Goal: Task Accomplishment & Management: Use online tool/utility

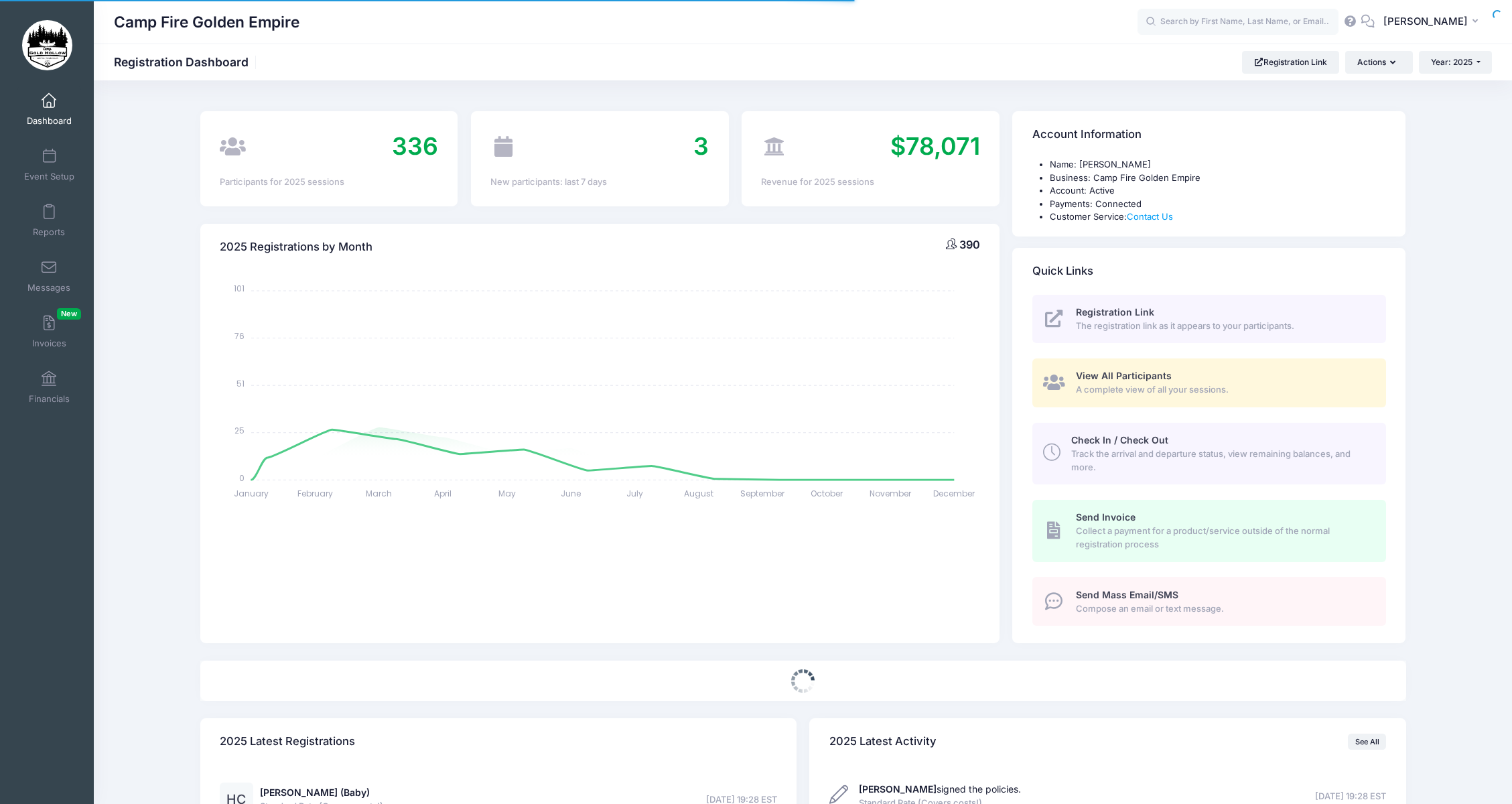
select select
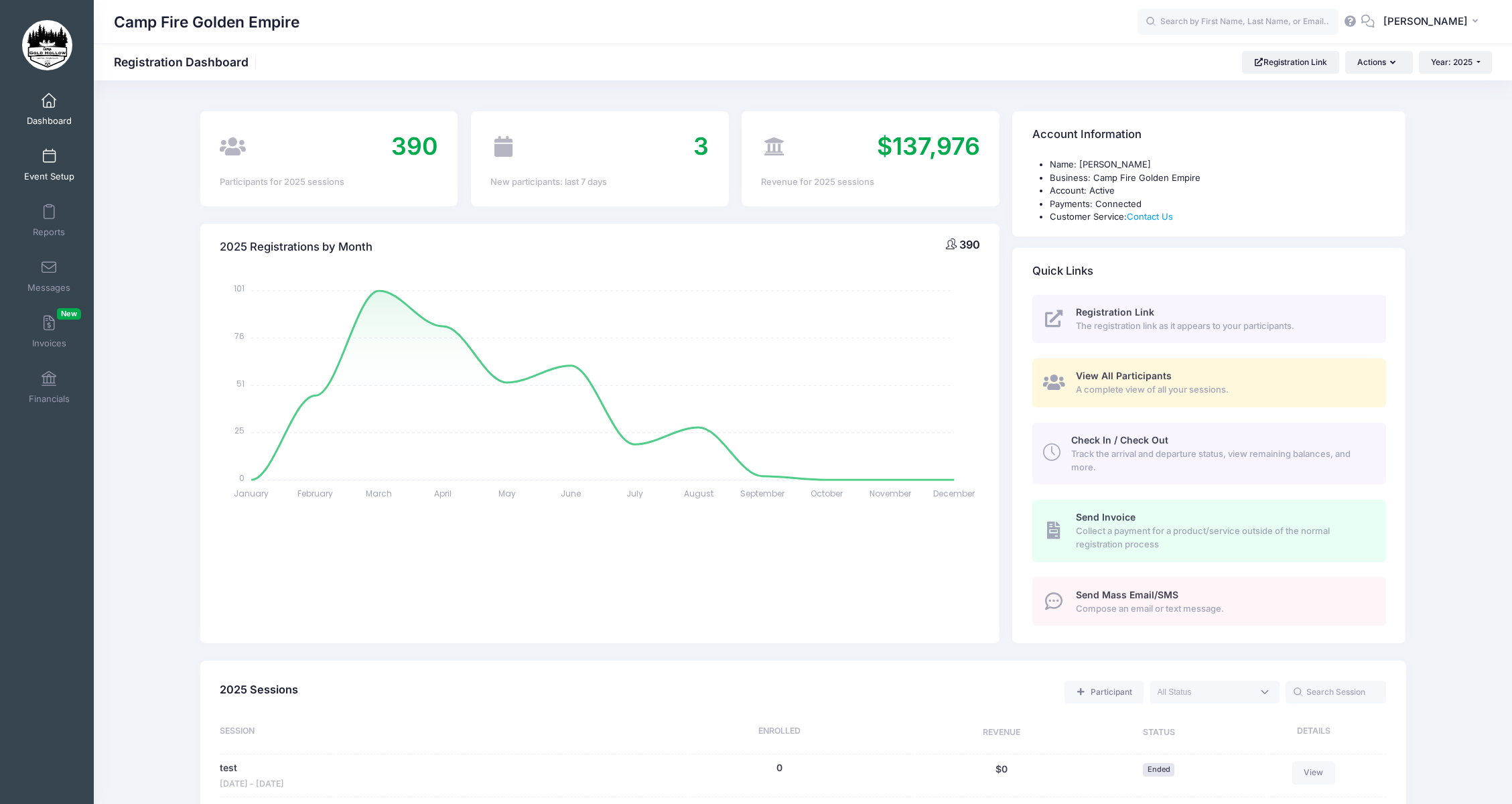
click at [52, 158] on link "Event Setup" at bounding box center [49, 164] width 63 height 47
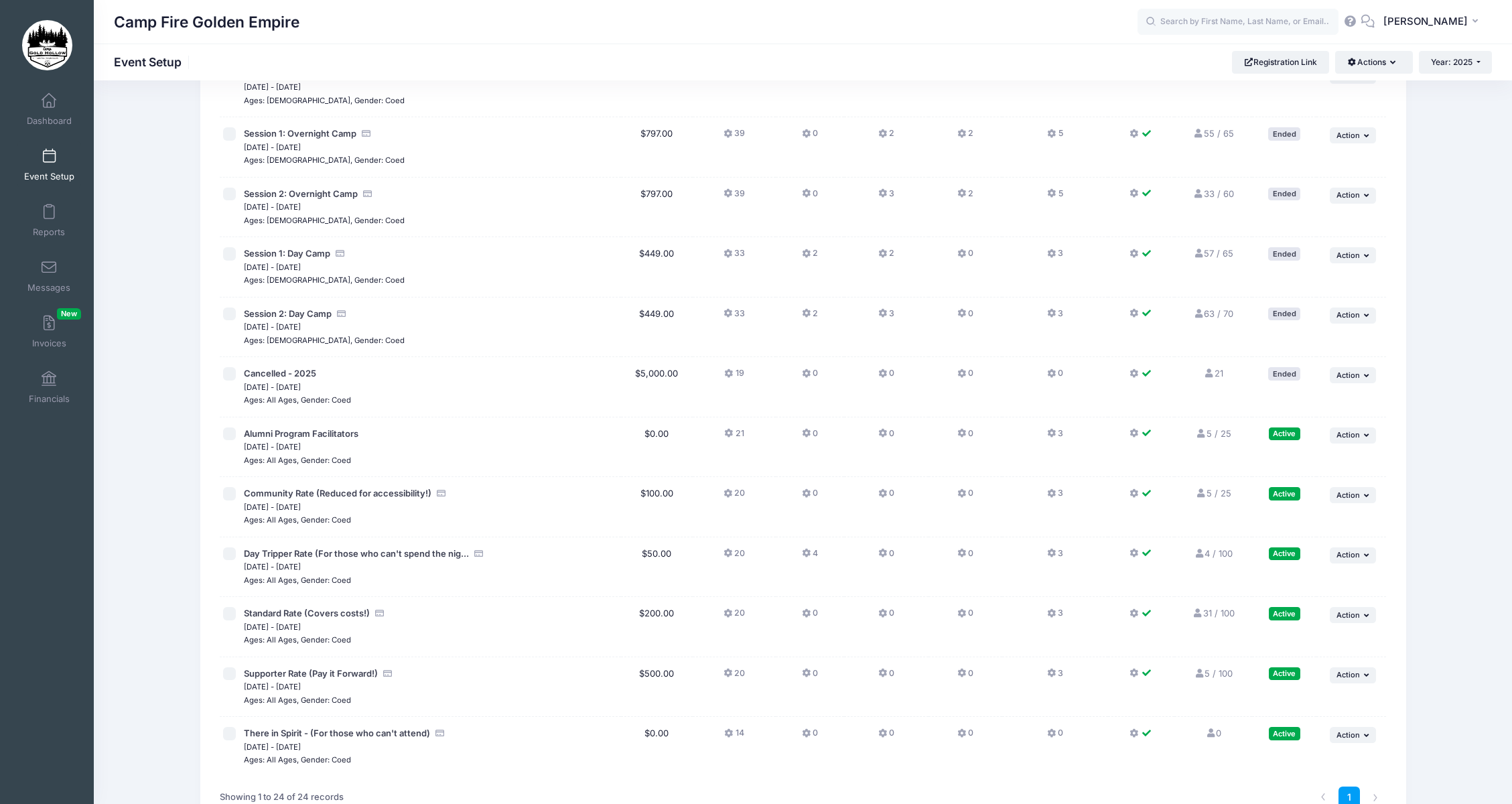
scroll to position [871, 0]
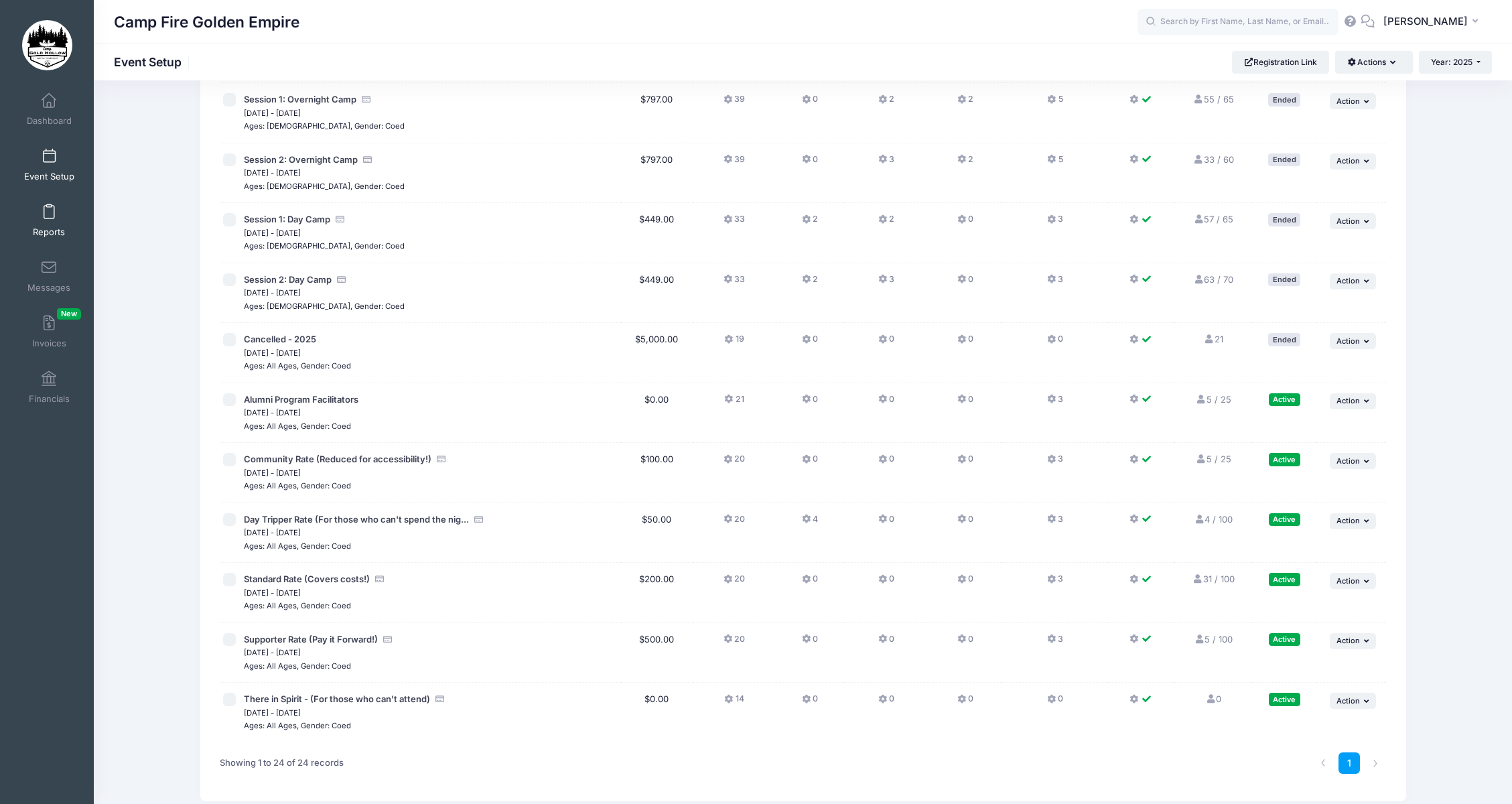
click at [35, 206] on link "Reports" at bounding box center [49, 220] width 63 height 47
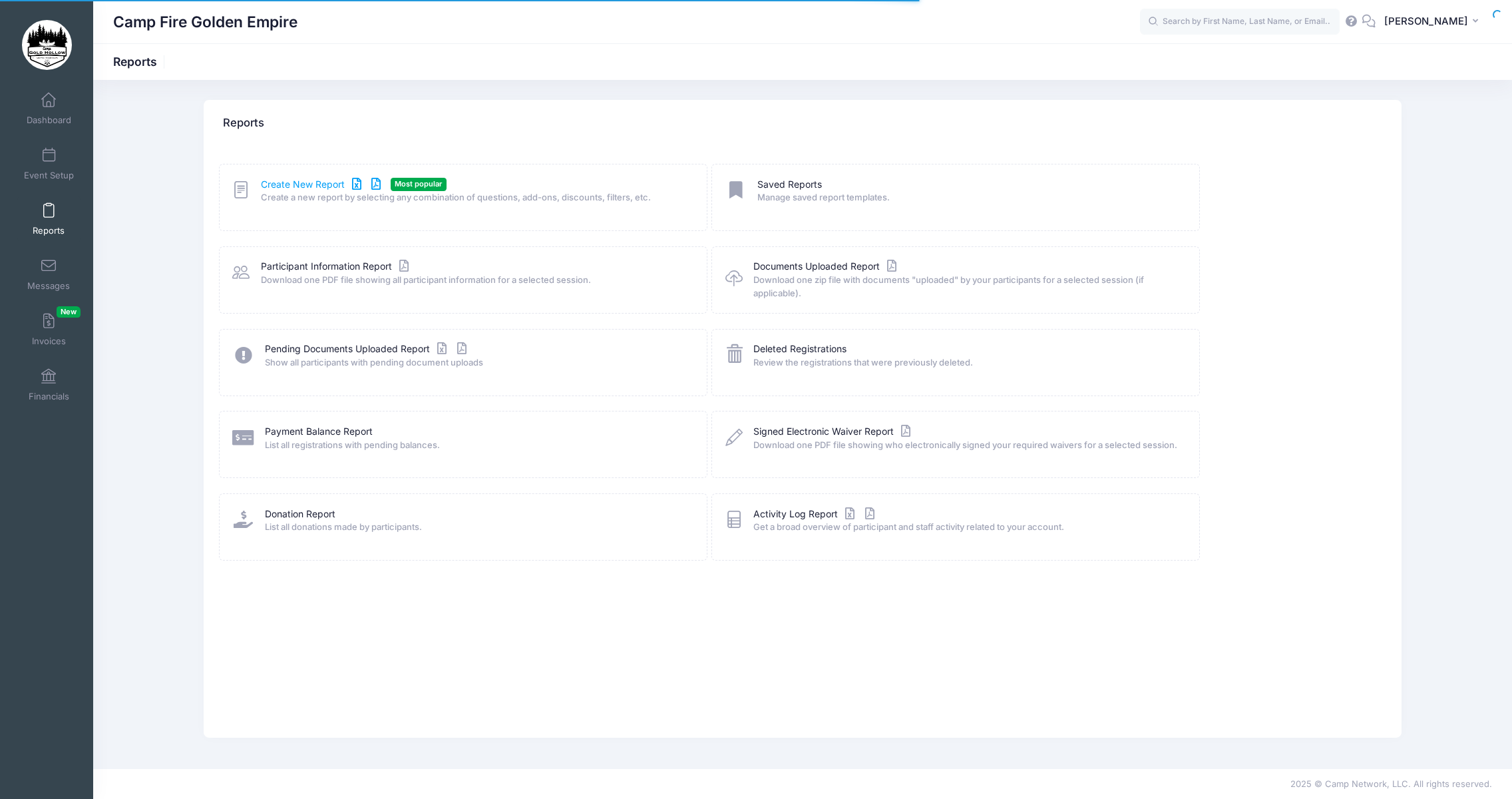
click at [307, 183] on link "Create New Report" at bounding box center [323, 185] width 124 height 14
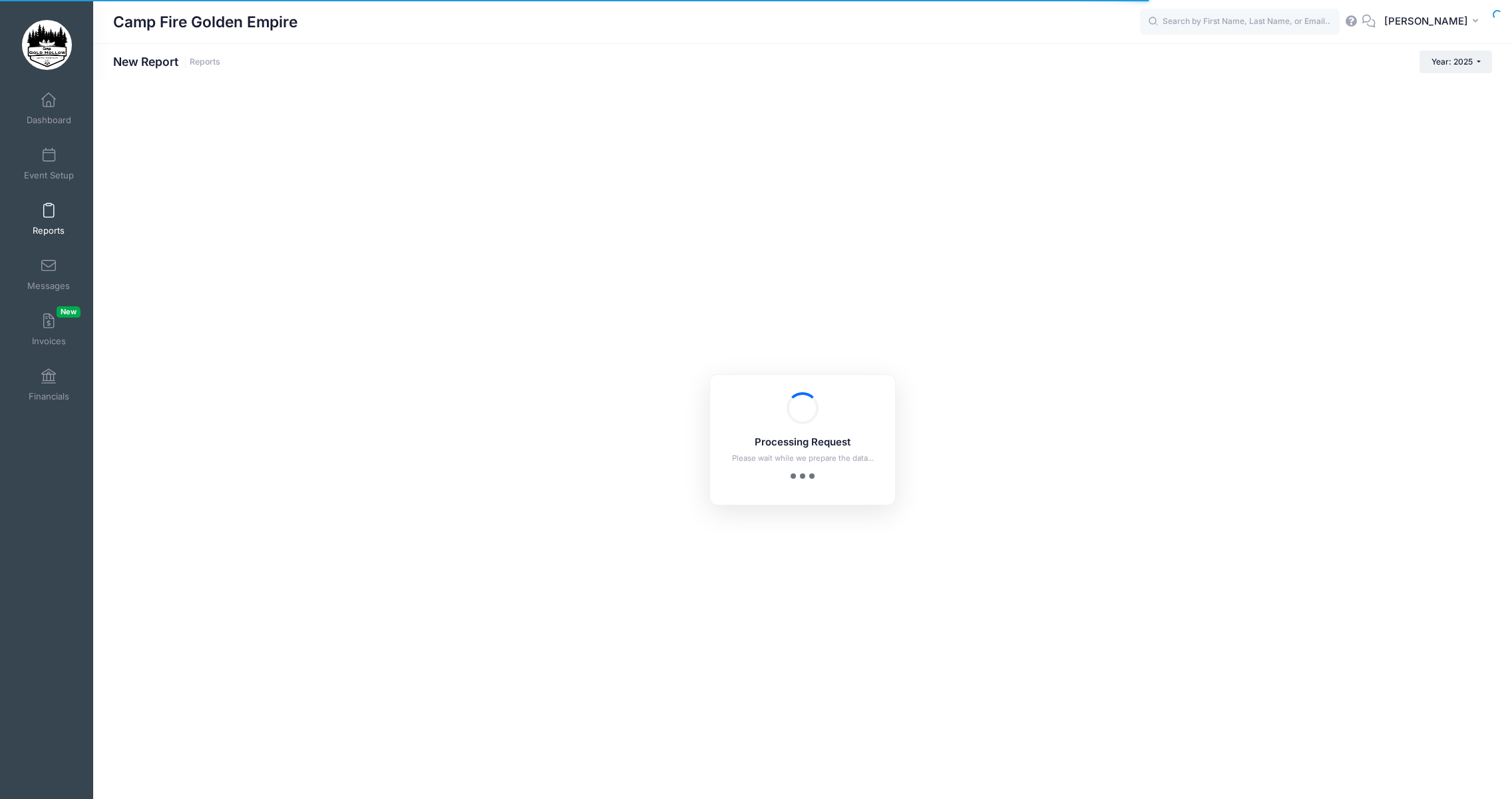
checkbox input "true"
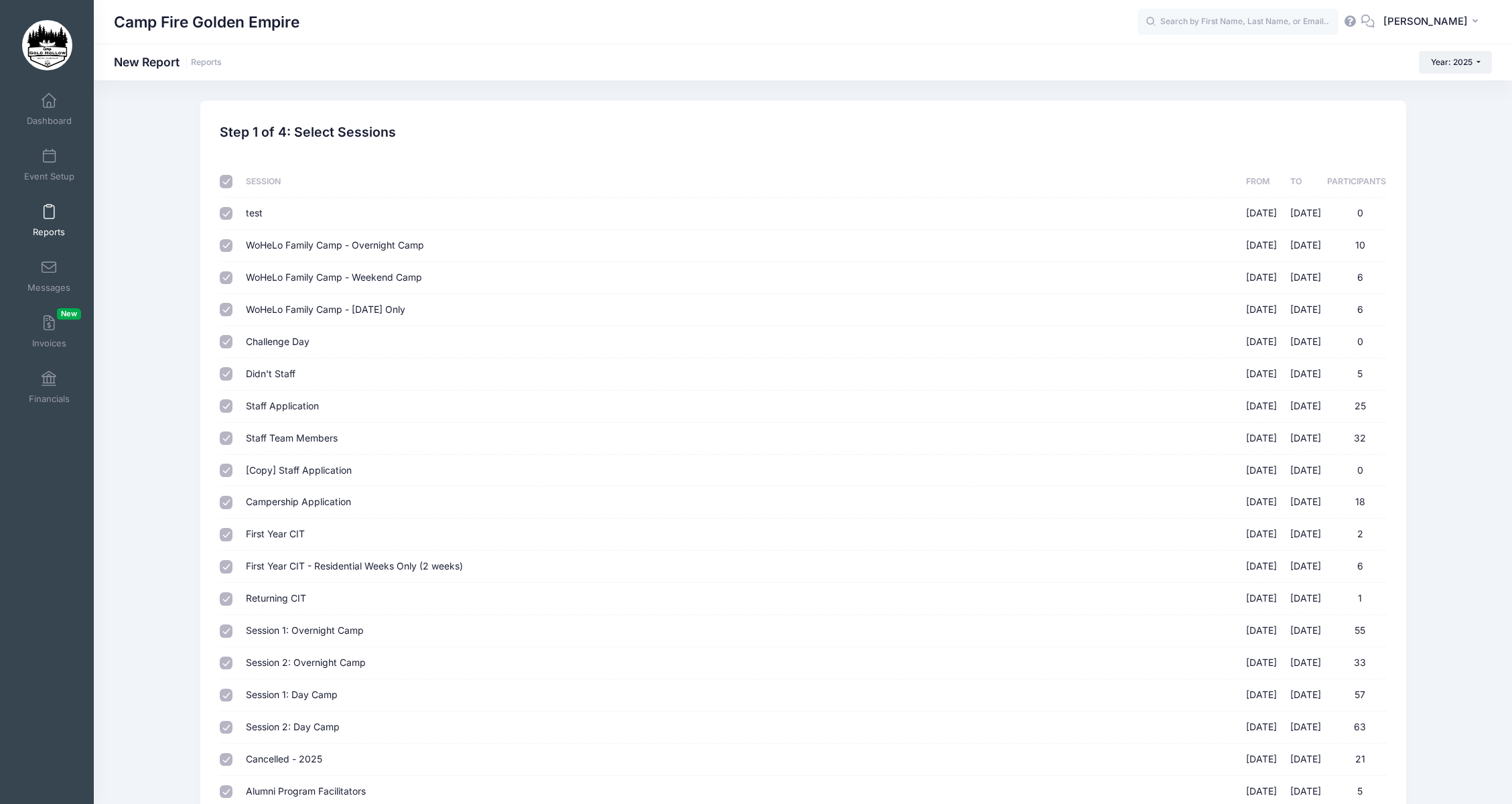
click at [231, 181] on input "checkbox" at bounding box center [226, 182] width 14 height 14
checkbox input "false"
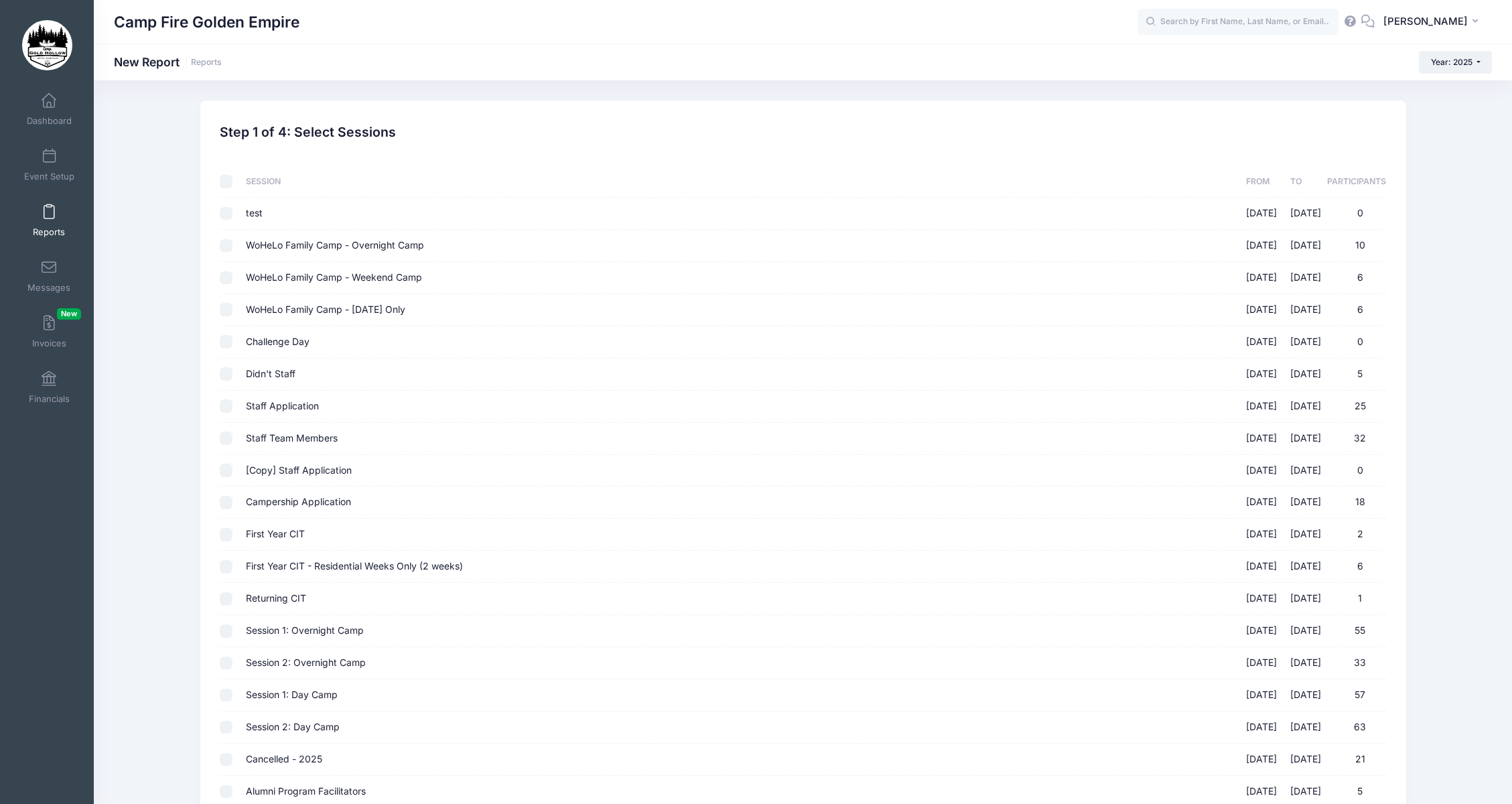
checkbox input "false"
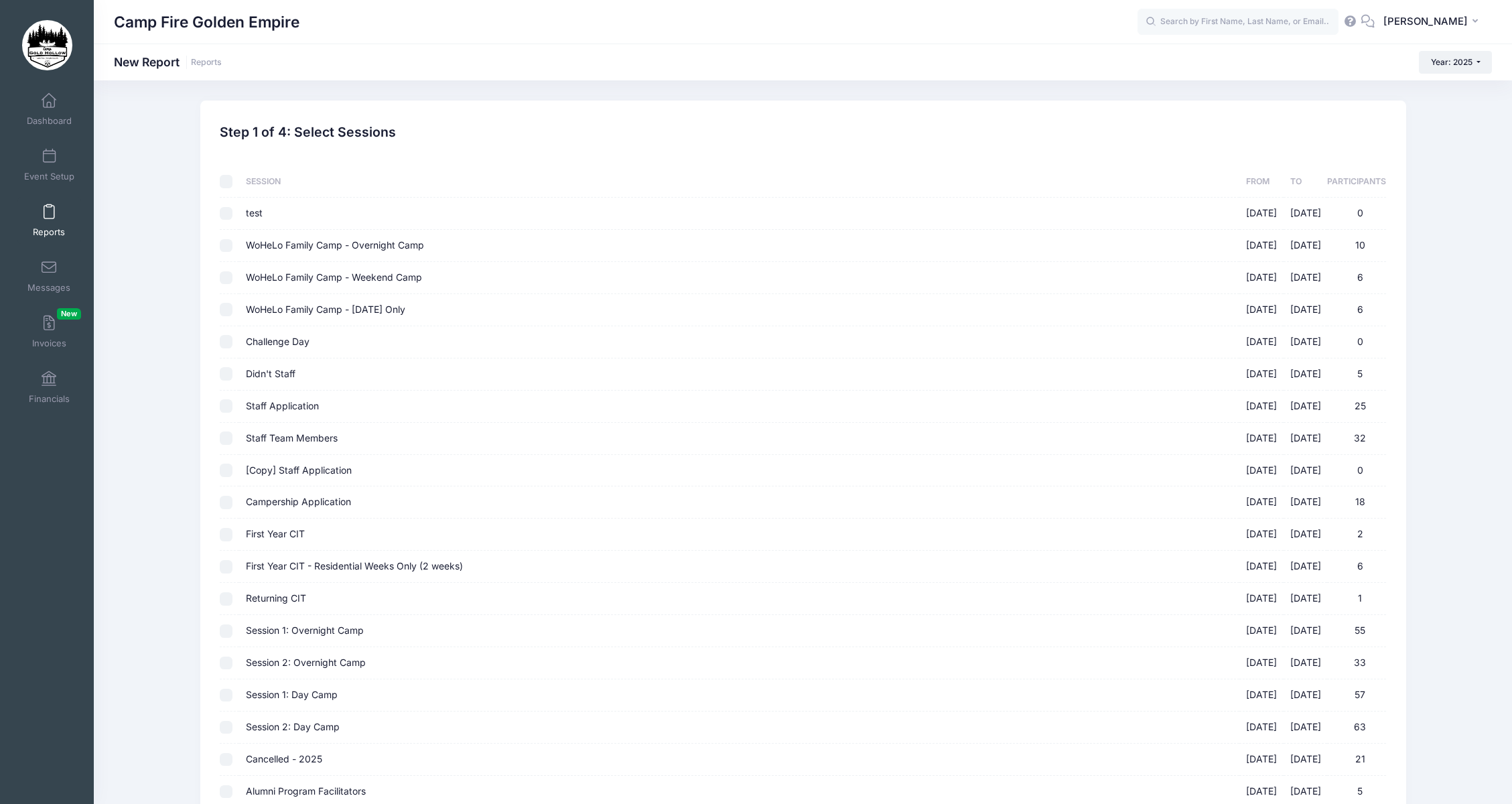
checkbox input "false"
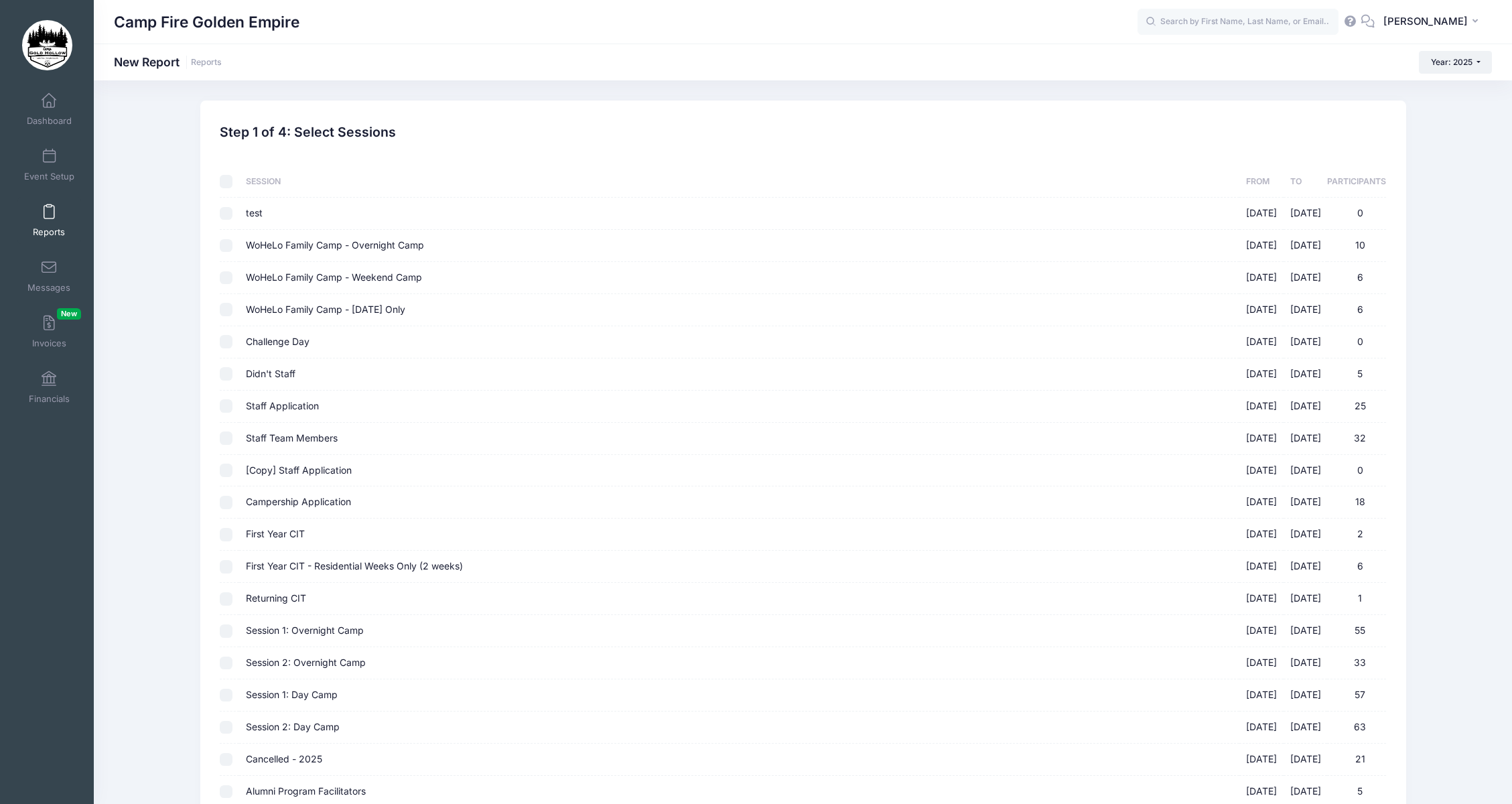
checkbox input "false"
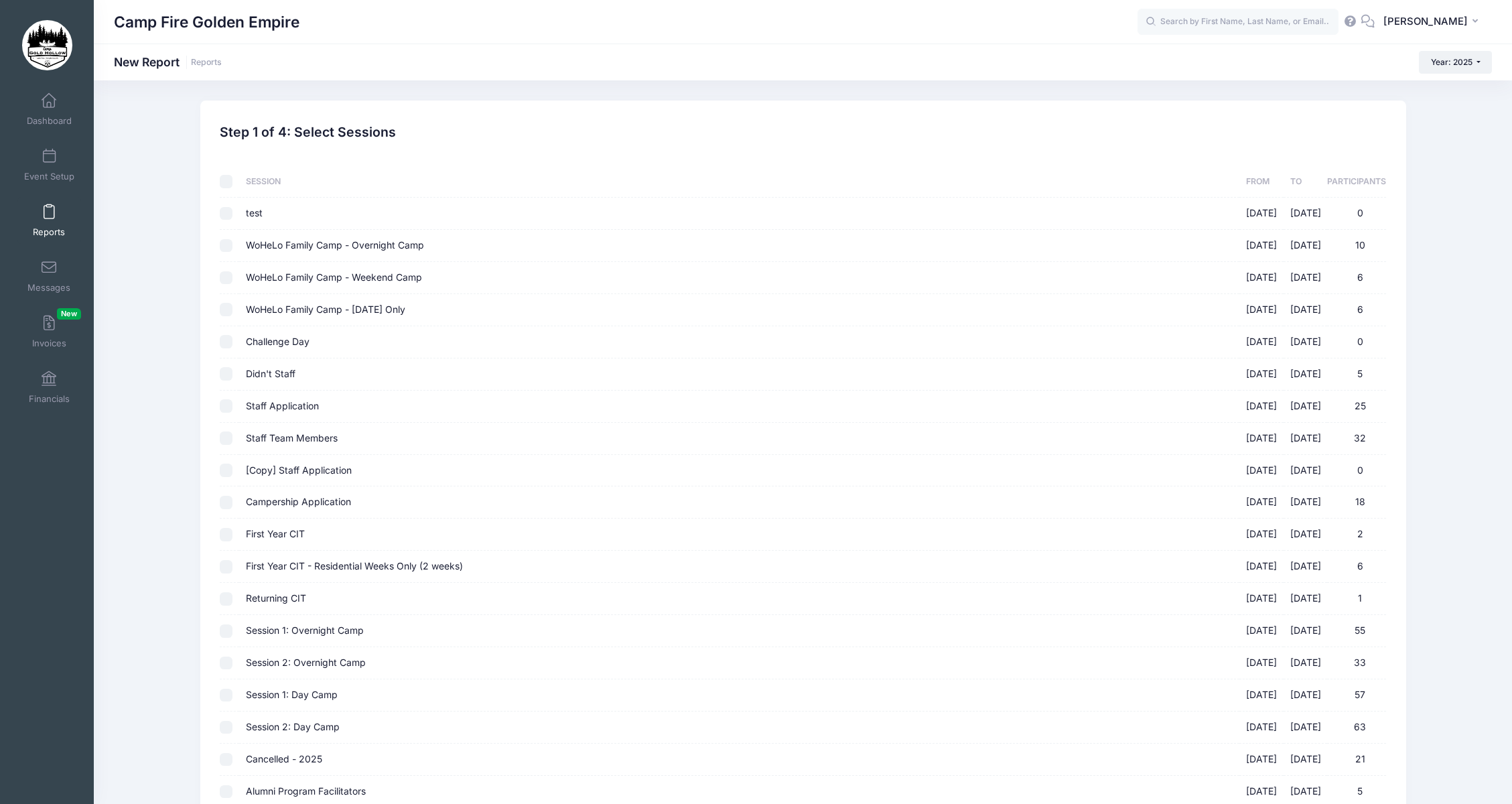
checkbox input "false"
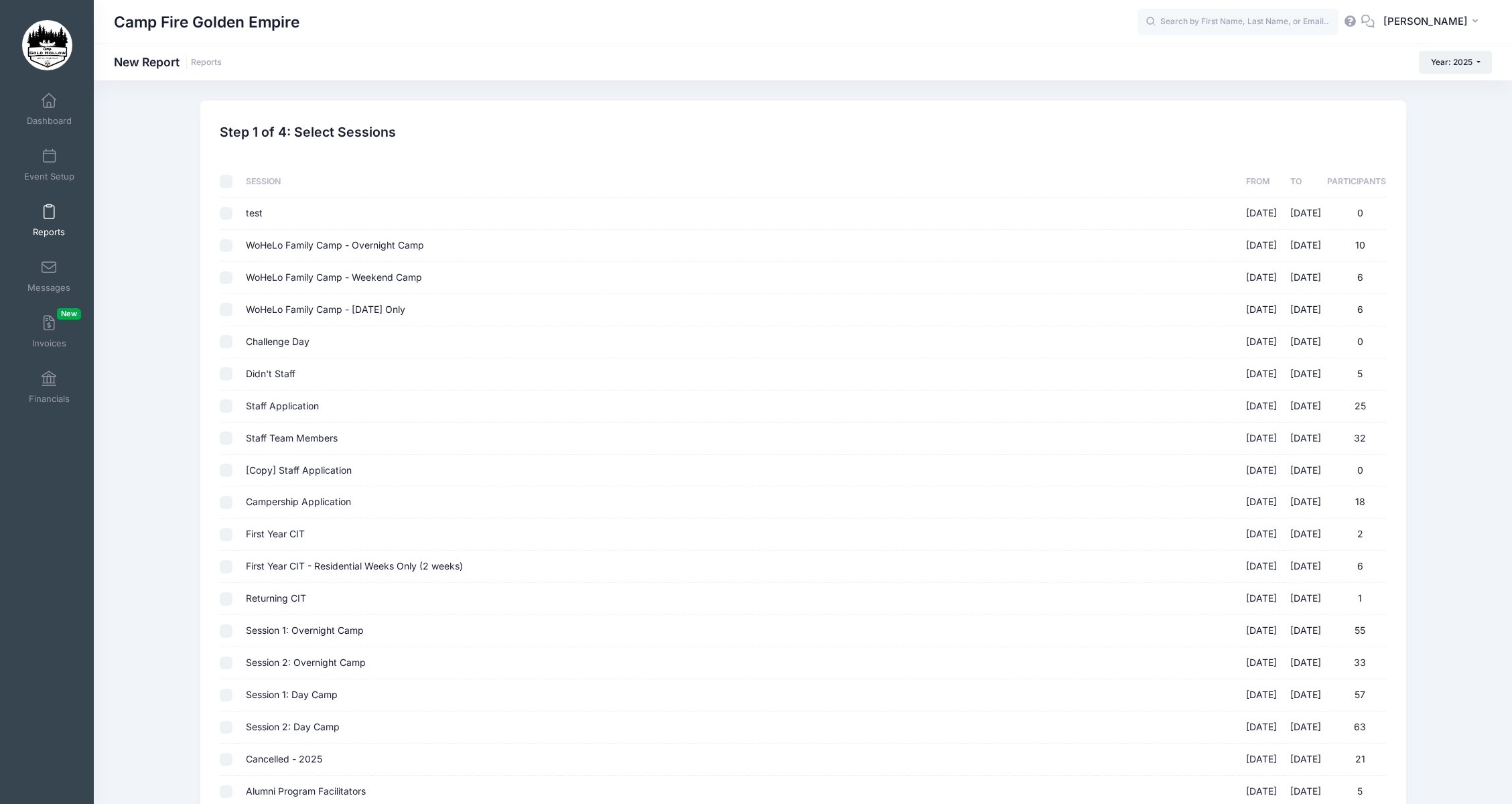
checkbox input "false"
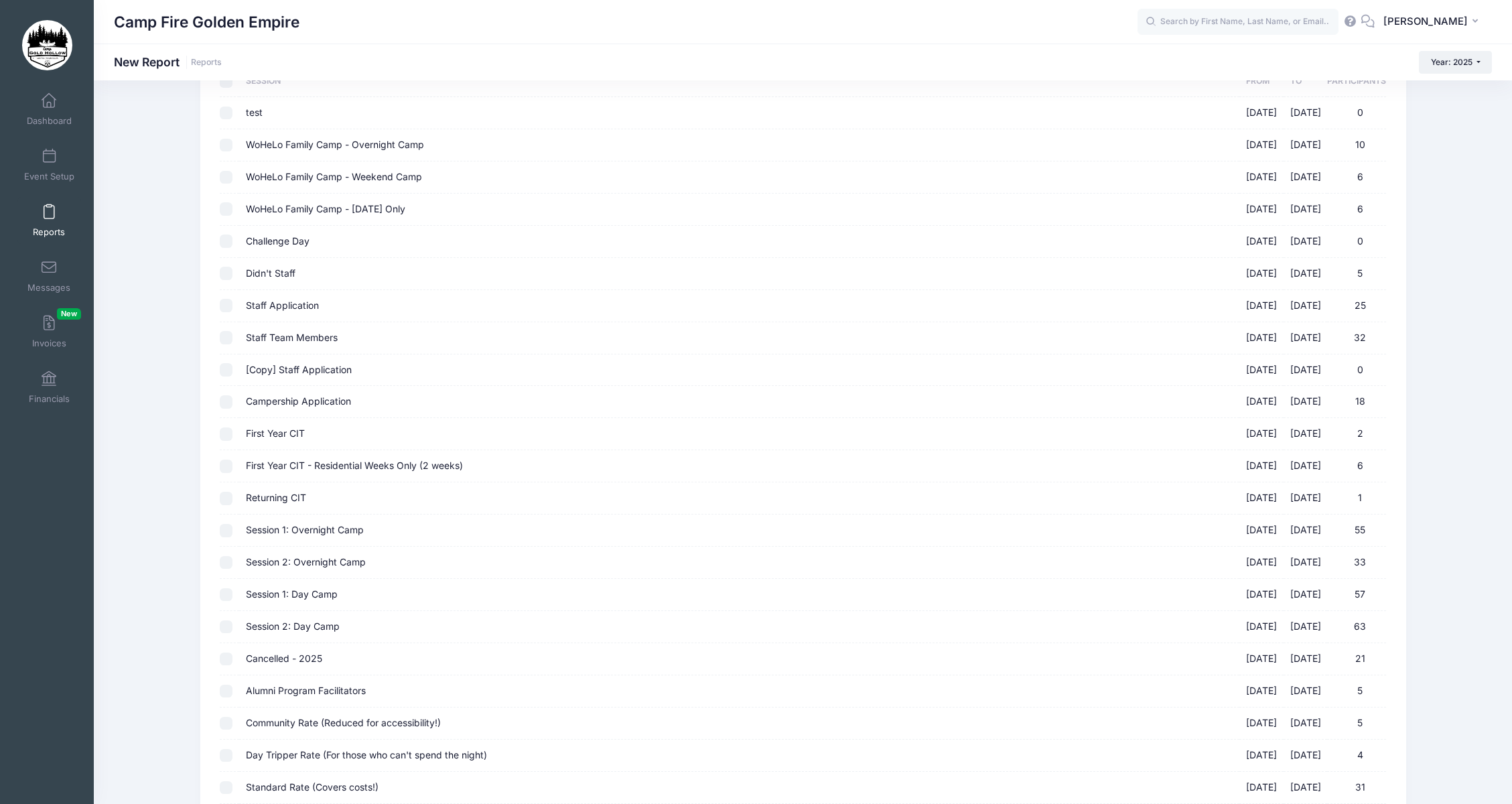
scroll to position [299, 0]
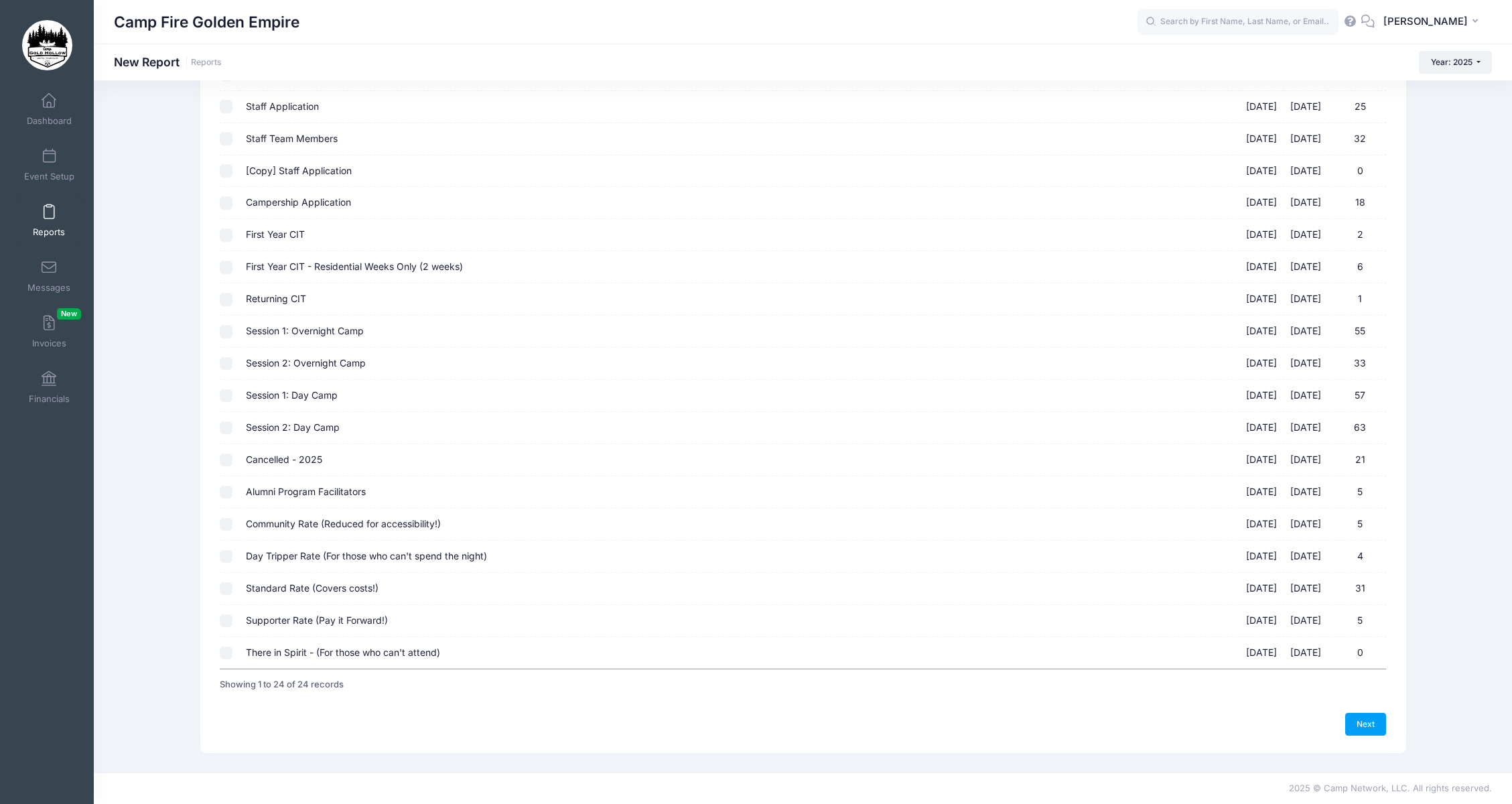
click at [228, 621] on input "Supporter Rate (Pay it Forward!) 09/19/2025 - 09/21/2025 5" at bounding box center [226, 621] width 14 height 14
checkbox input "true"
click at [223, 589] on input "Standard Rate (Covers costs!) 09/19/2025 - 09/21/2025 31" at bounding box center [226, 588] width 14 height 14
checkbox input "true"
click at [226, 558] on input "Day Tripper Rate (For those who can't spend the night) 09/19/2025 - 09/21/2025 4" at bounding box center [226, 556] width 14 height 14
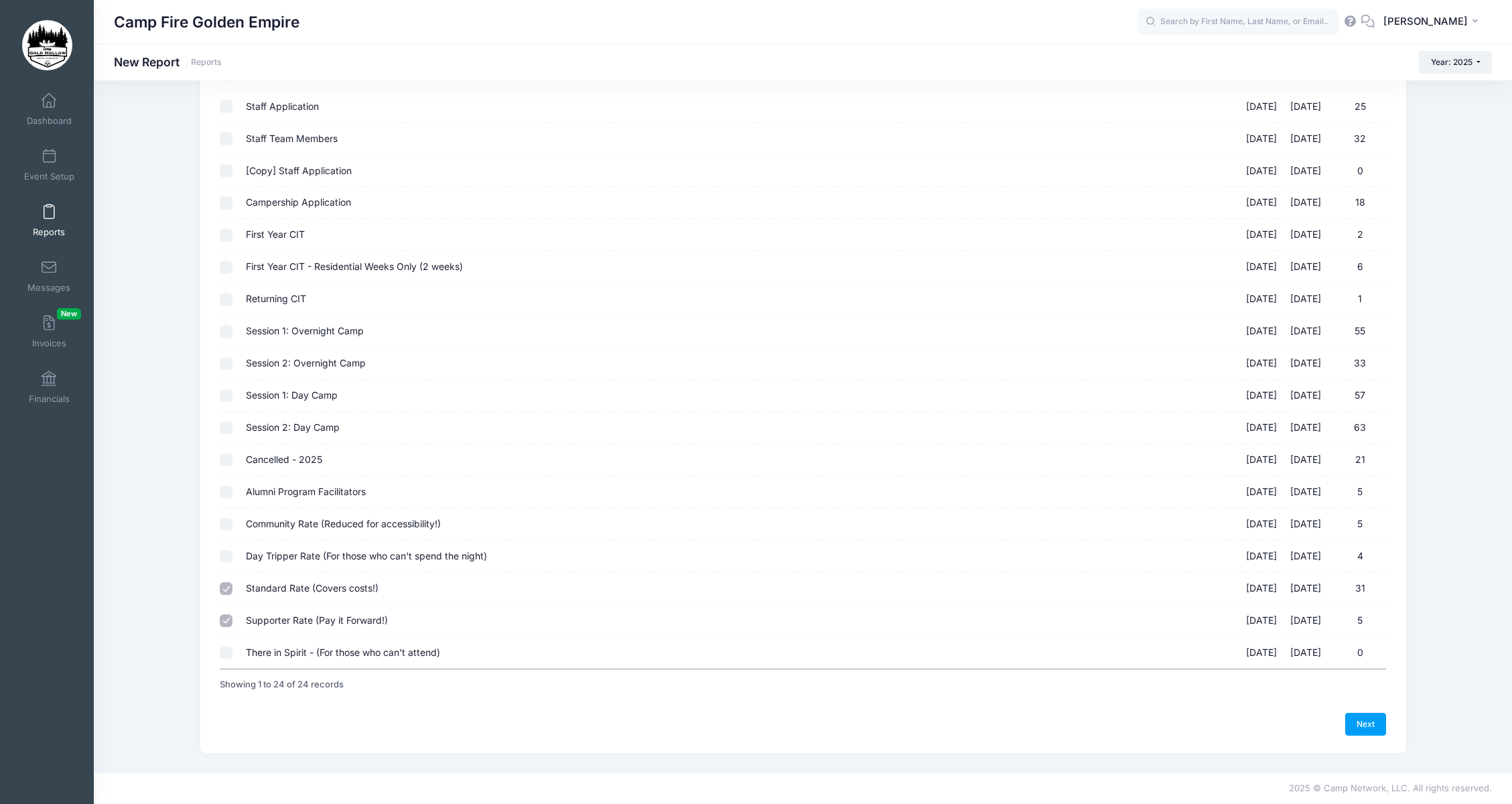
checkbox input "true"
click at [226, 524] on input "Community Rate (Reduced for accessibility!) 09/19/2025 - 09/21/2025 5" at bounding box center [226, 524] width 14 height 14
checkbox input "true"
click at [224, 493] on input "Alumni Program Facilitators 09/19/2025 - 09/21/2025 5" at bounding box center [226, 492] width 14 height 14
checkbox input "true"
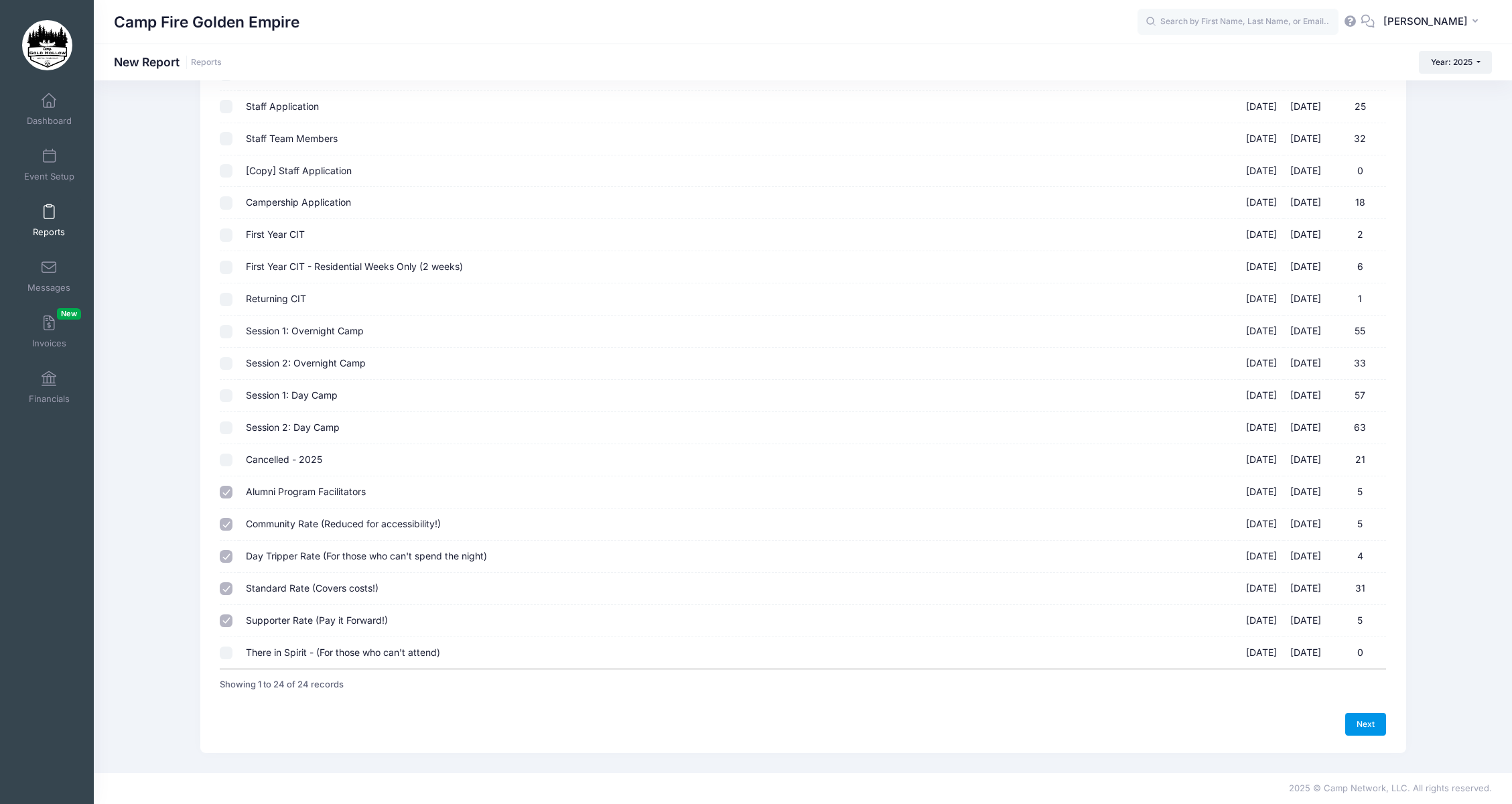
click at [1354, 725] on link "Next" at bounding box center [1366, 724] width 42 height 23
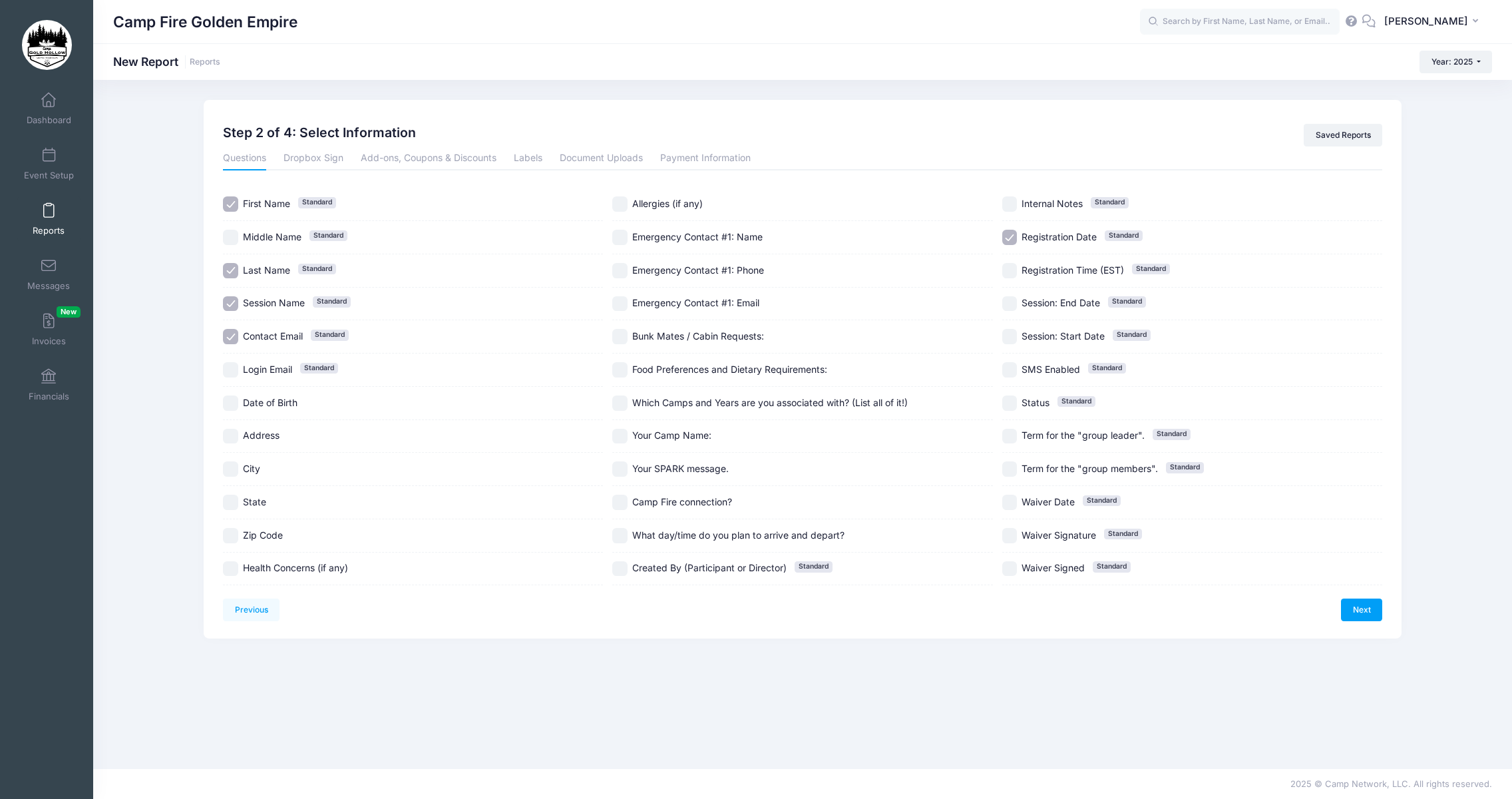
click at [235, 334] on input "Contact Email Standard" at bounding box center [230, 336] width 15 height 15
checkbox input "false"
click at [231, 303] on input "Session Name Standard" at bounding box center [230, 303] width 15 height 15
checkbox input "false"
click at [1008, 238] on input "Registration Date Standard" at bounding box center [1009, 237] width 15 height 15
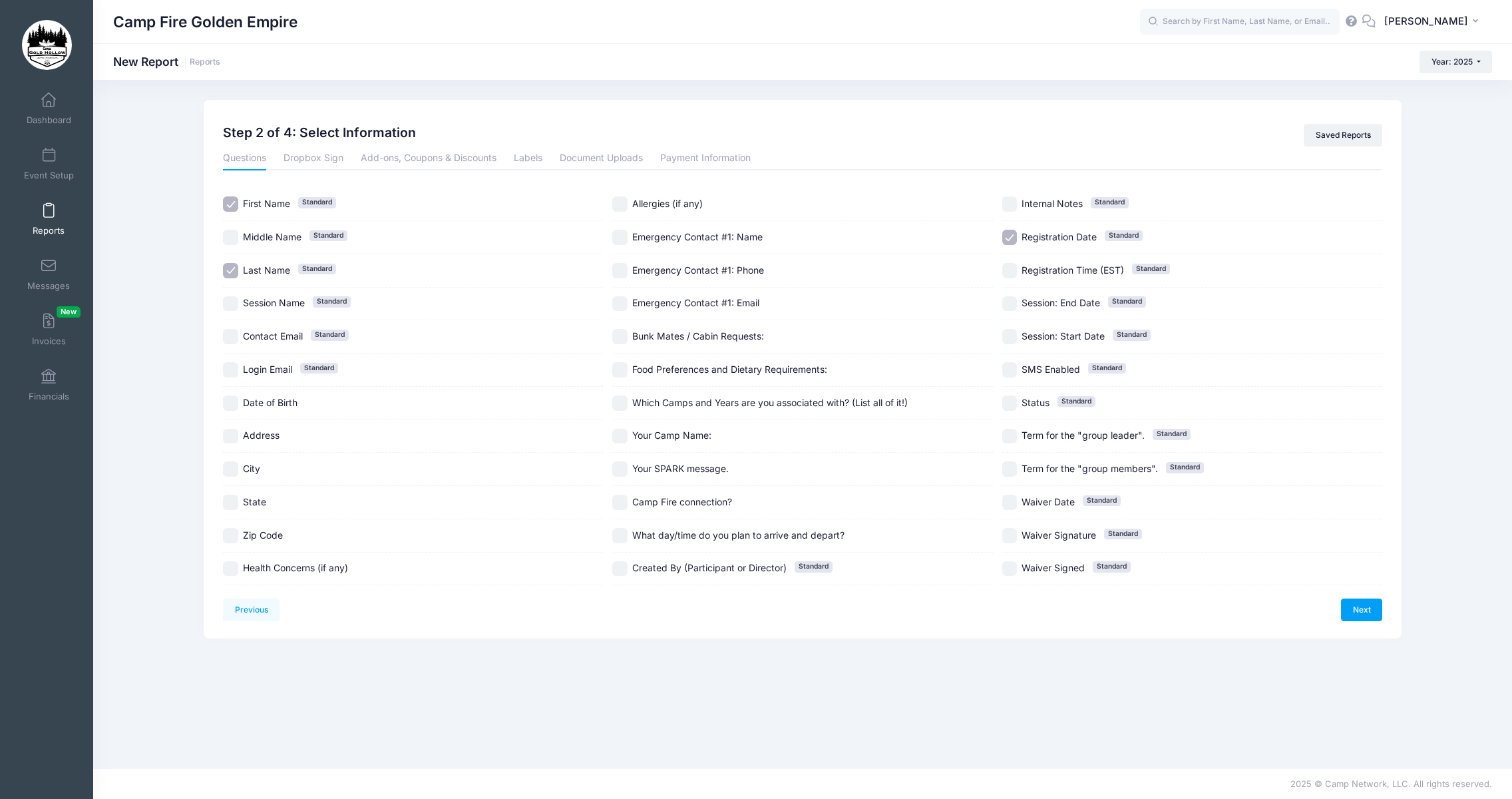
checkbox input "false"
click at [233, 570] on input "Health Concerns (if any)" at bounding box center [230, 568] width 15 height 15
checkbox input "true"
click at [625, 201] on input "Allergies (if any)" at bounding box center [619, 204] width 15 height 15
checkbox input "true"
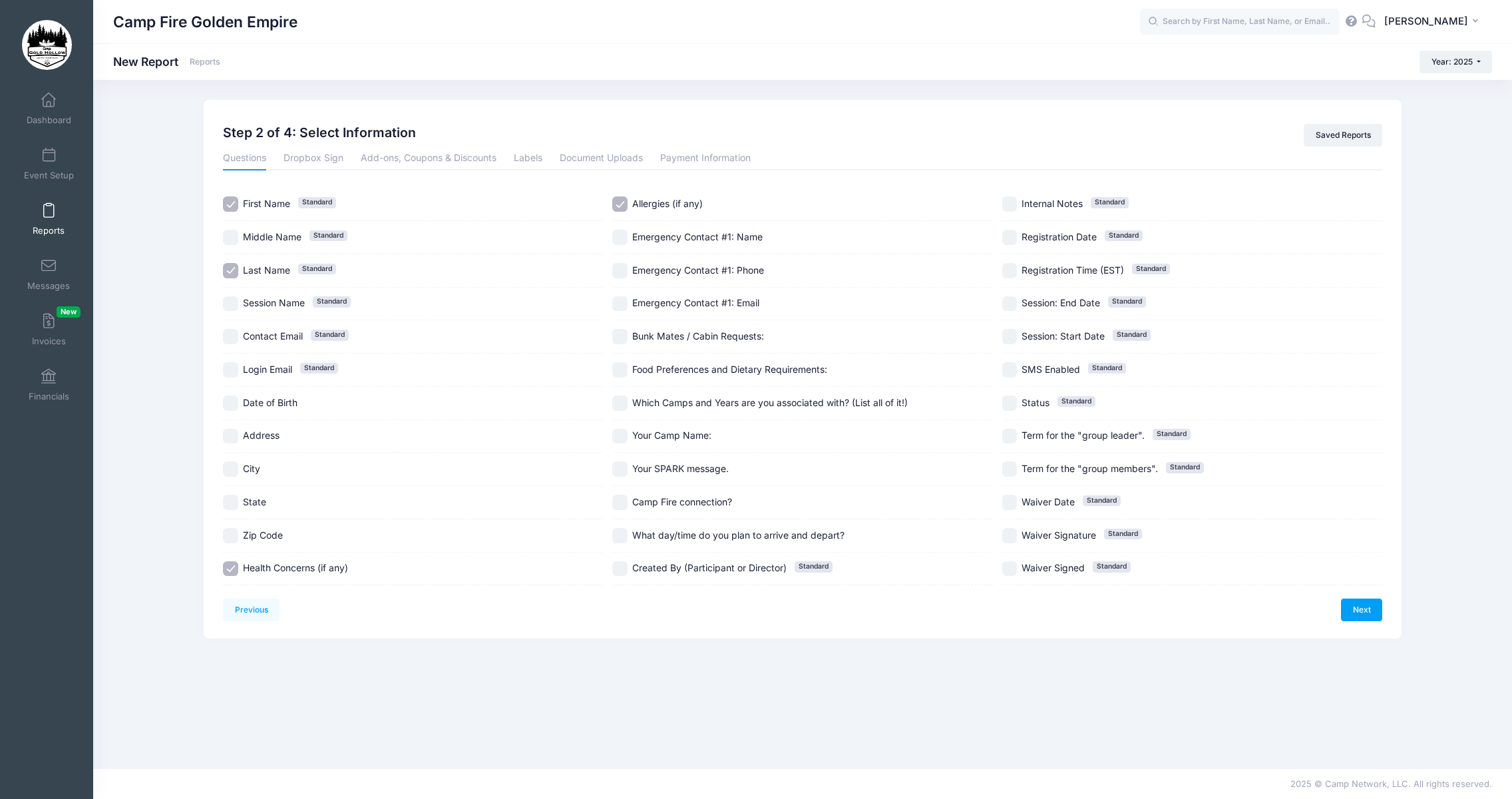
click at [621, 403] on input "Which Camps and Years are you associated with? (List all of it!)" at bounding box center [619, 402] width 15 height 15
checkbox input "true"
click at [621, 435] on input "Your Camp Name:" at bounding box center [619, 435] width 15 height 15
checkbox input "true"
click at [622, 501] on input "Camp Fire connection?" at bounding box center [619, 502] width 15 height 15
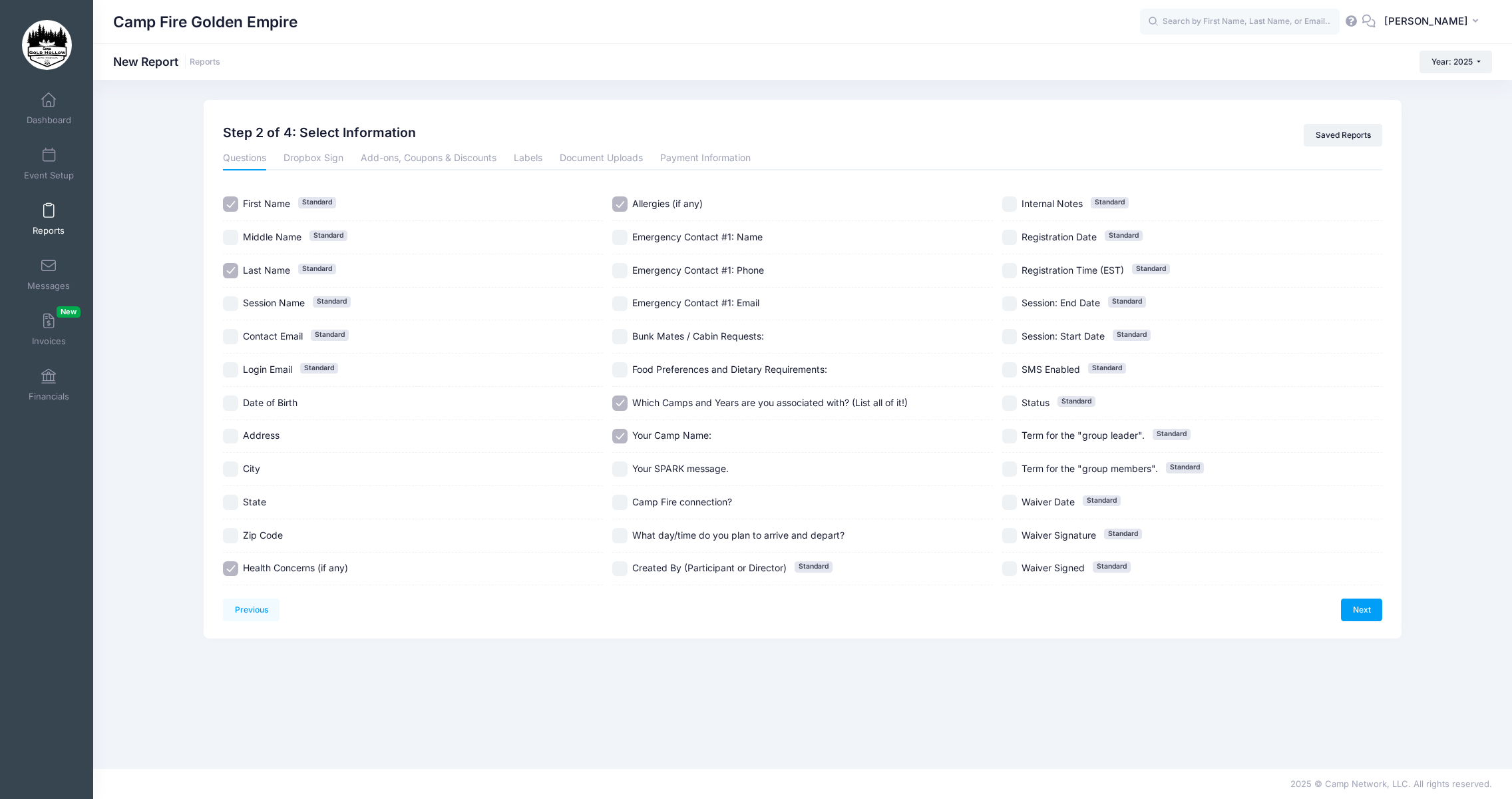
checkbox input "true"
click at [691, 161] on link "Payment Information" at bounding box center [705, 158] width 91 height 24
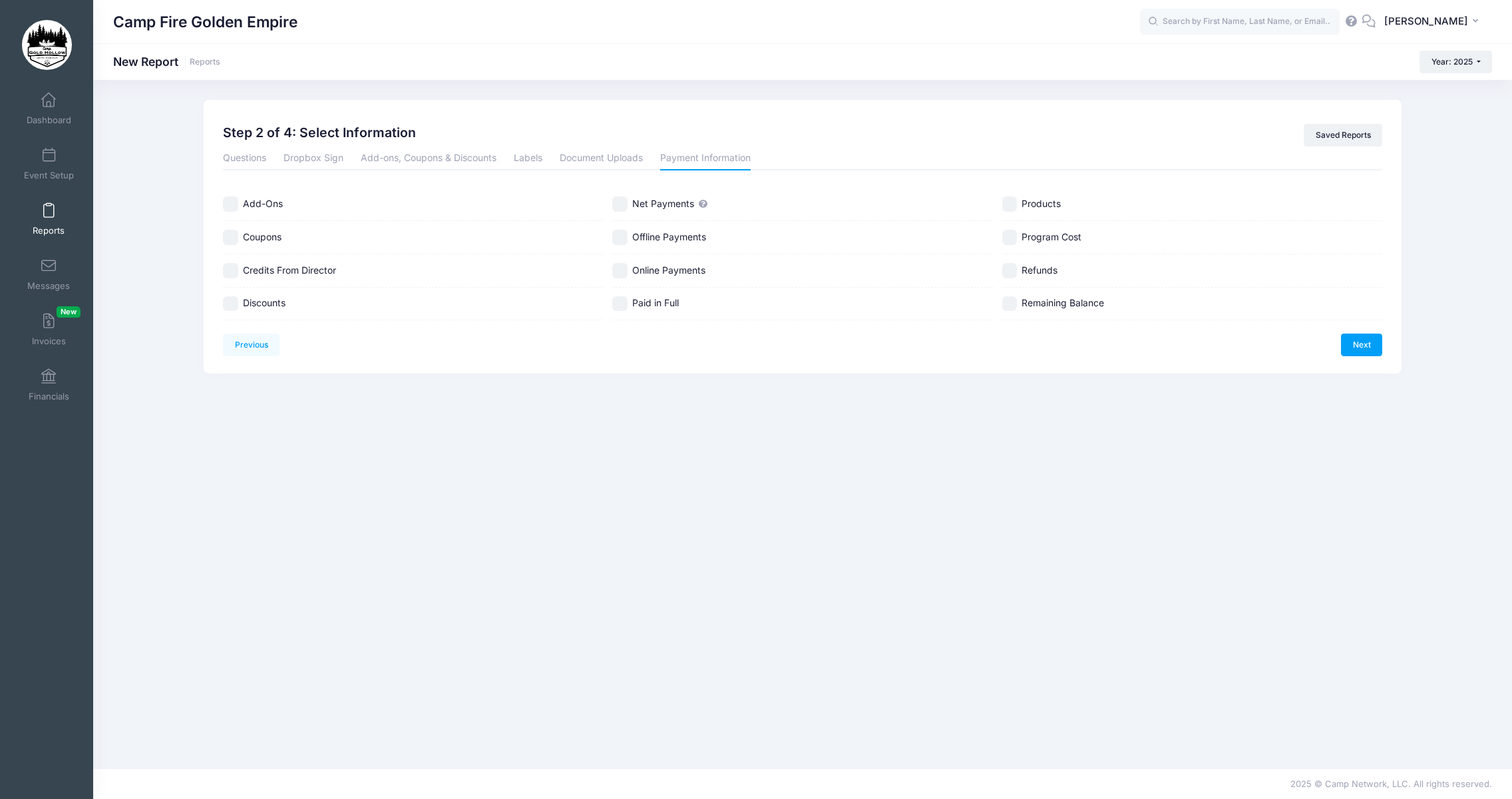
click at [616, 207] on input "Net Payments" at bounding box center [619, 204] width 15 height 15
checkbox input "true"
click at [239, 157] on link "Questions" at bounding box center [244, 158] width 43 height 24
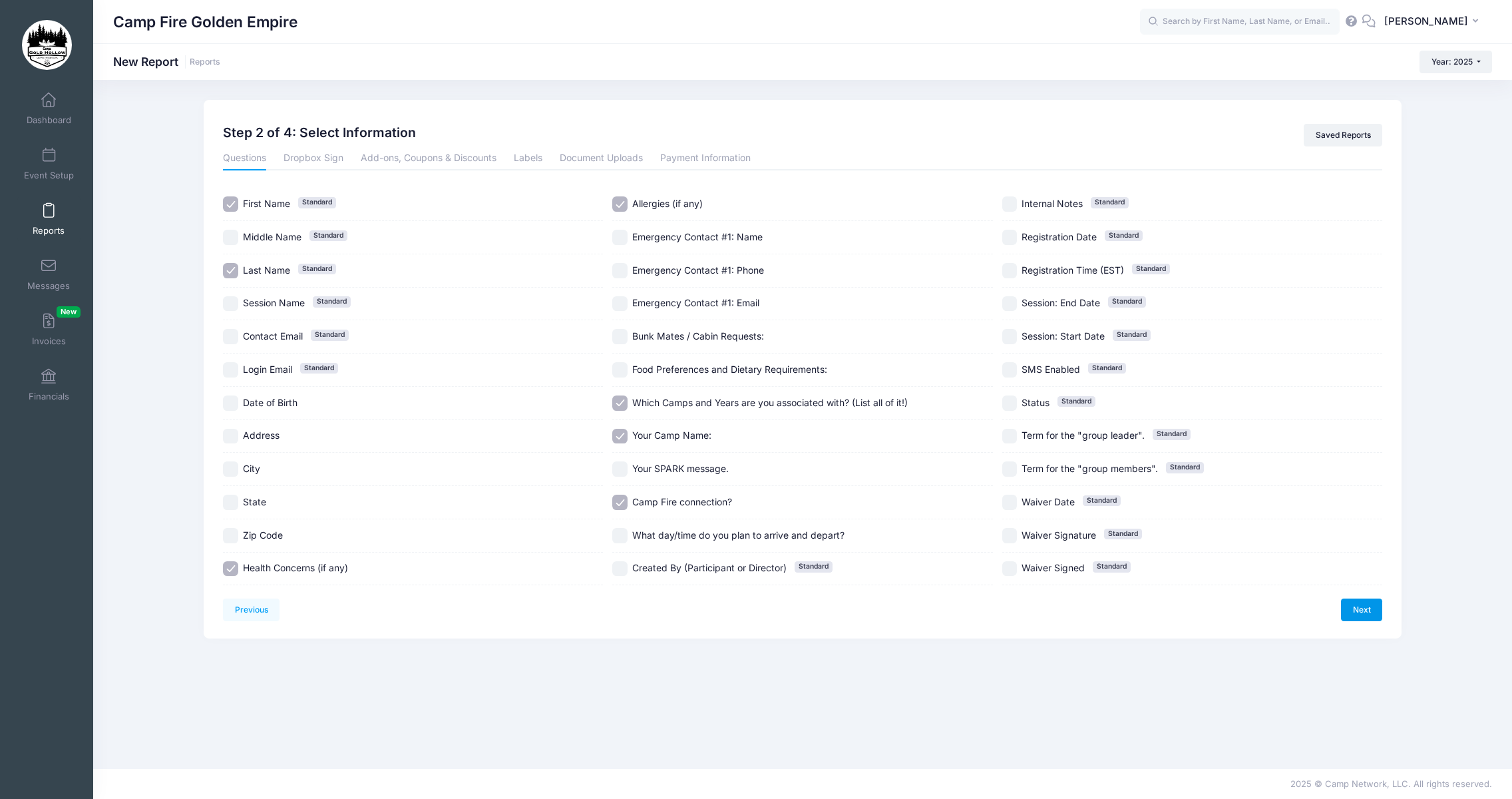
click at [1367, 610] on link "Next" at bounding box center [1361, 610] width 41 height 22
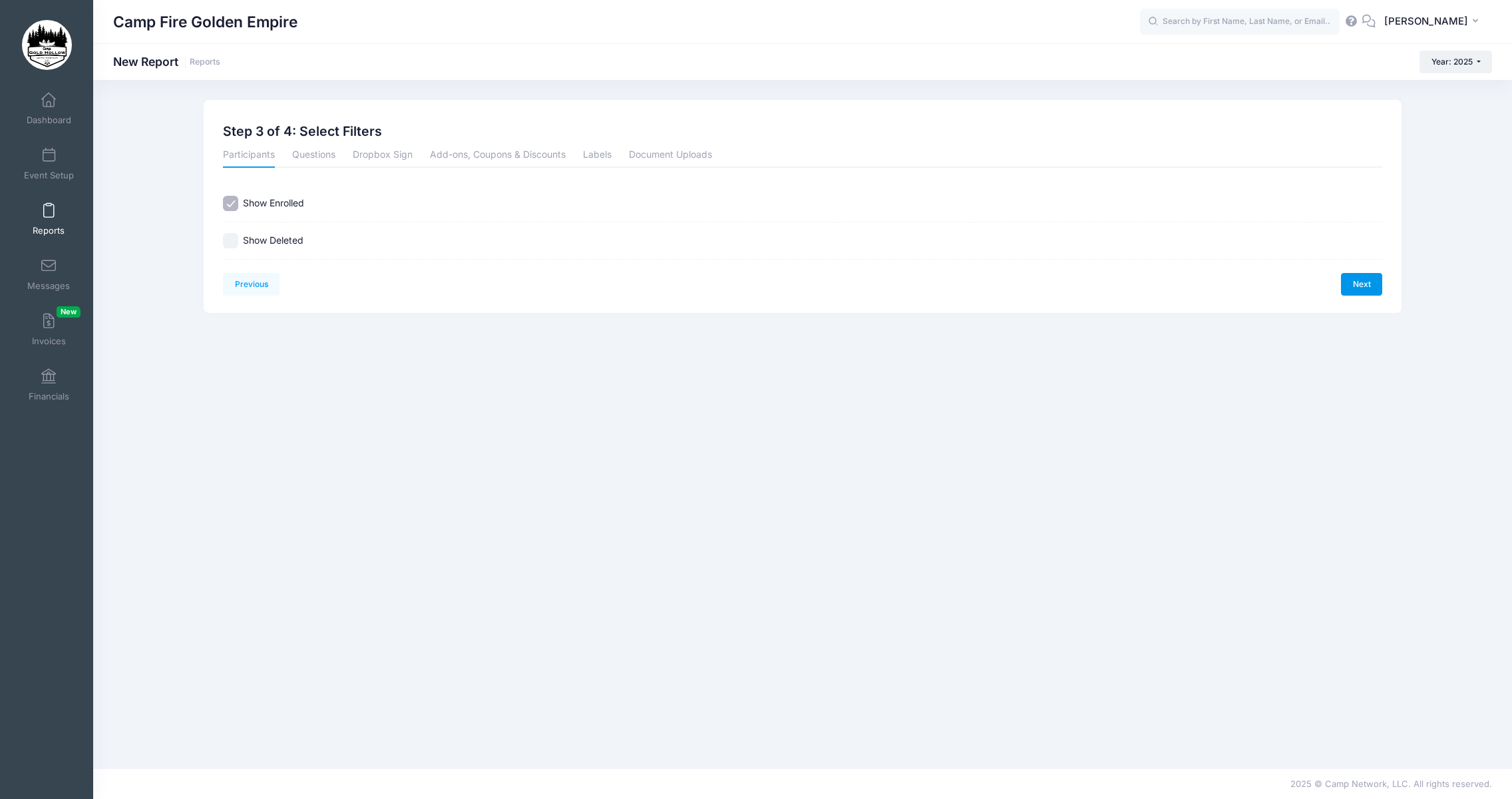
click at [1363, 288] on link "Next" at bounding box center [1361, 284] width 41 height 22
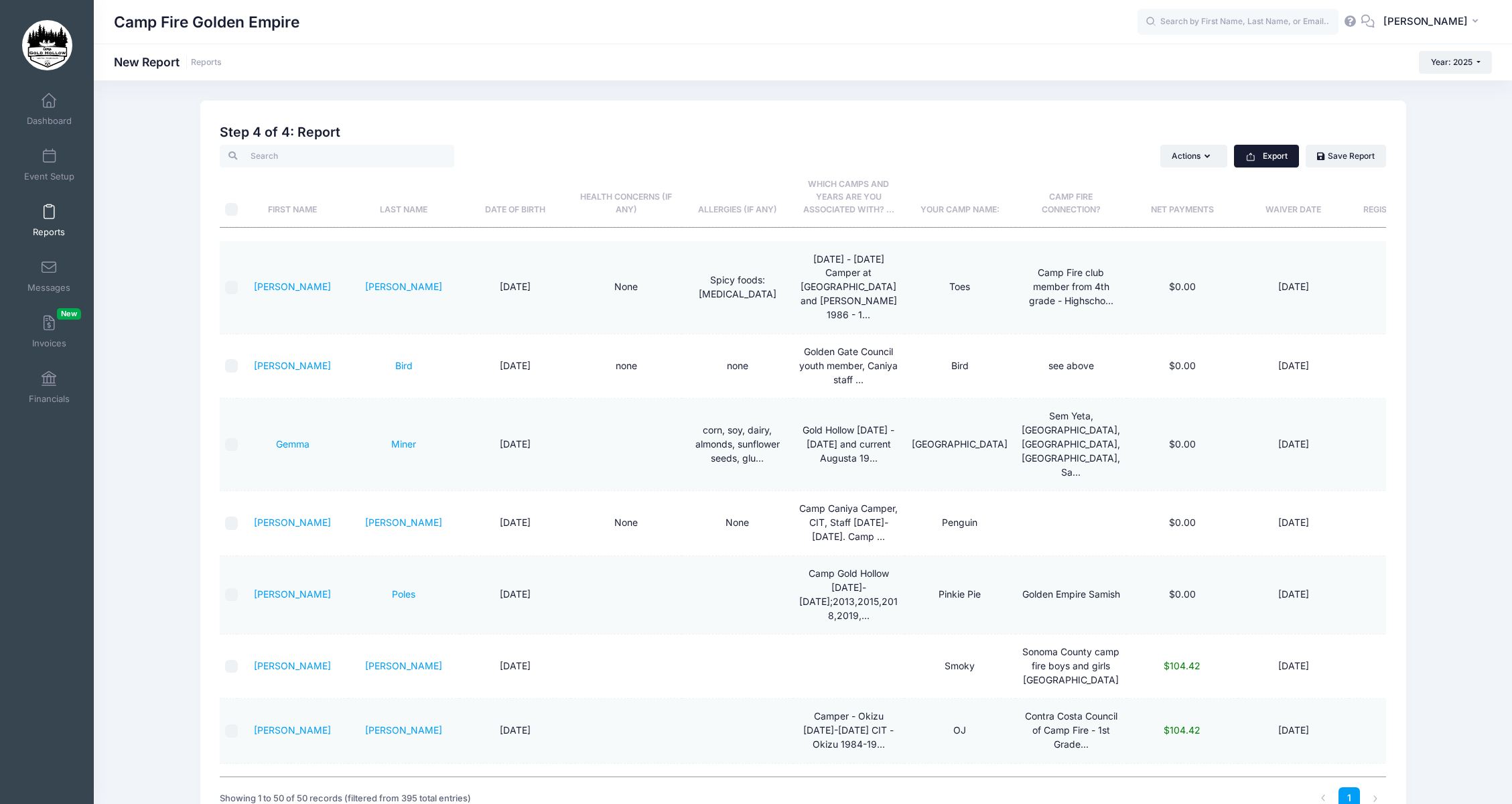
click at [1260, 154] on button "Export" at bounding box center [1267, 155] width 65 height 23
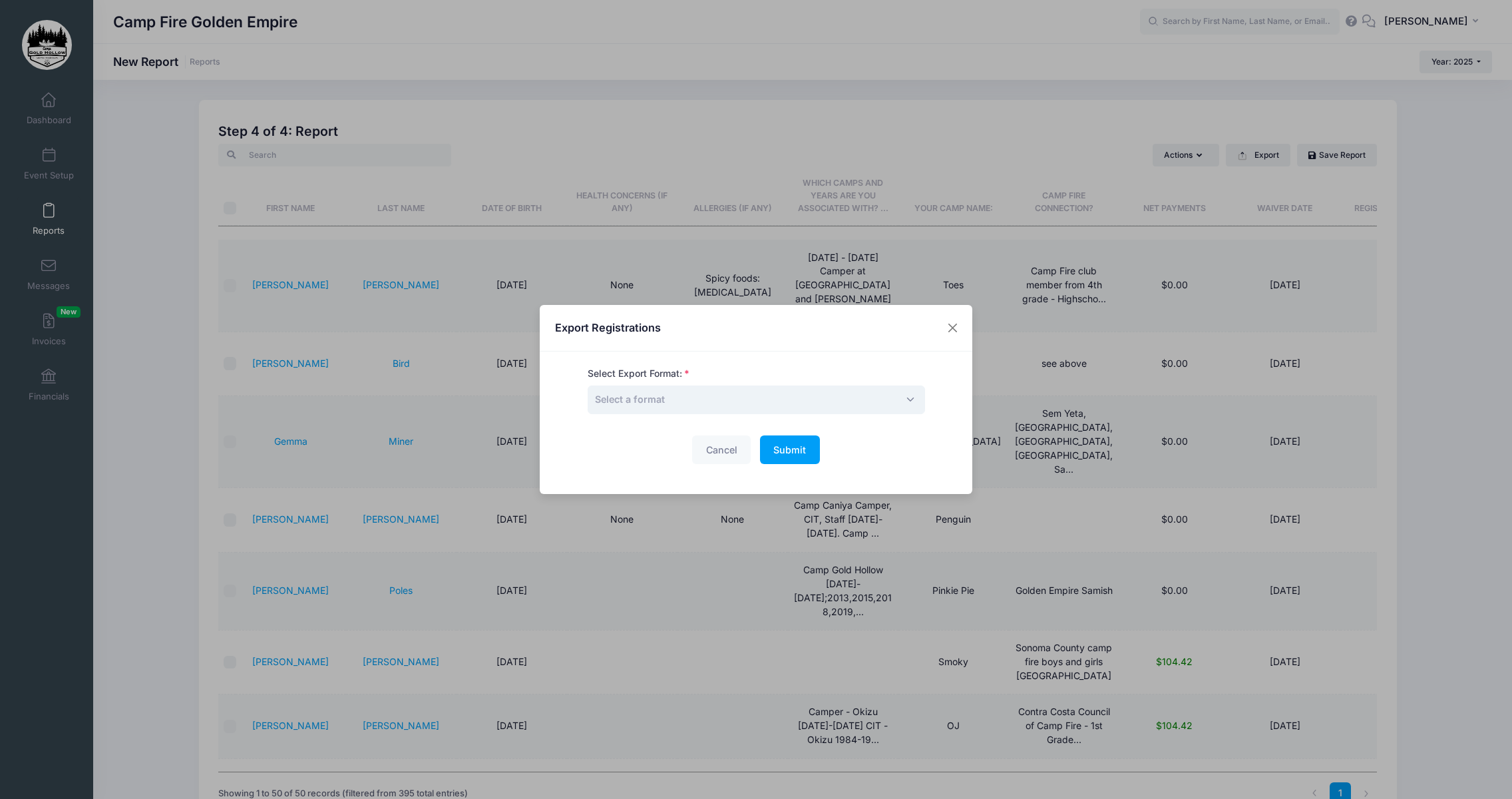
click at [662, 399] on span "Select a format" at bounding box center [630, 399] width 70 height 12
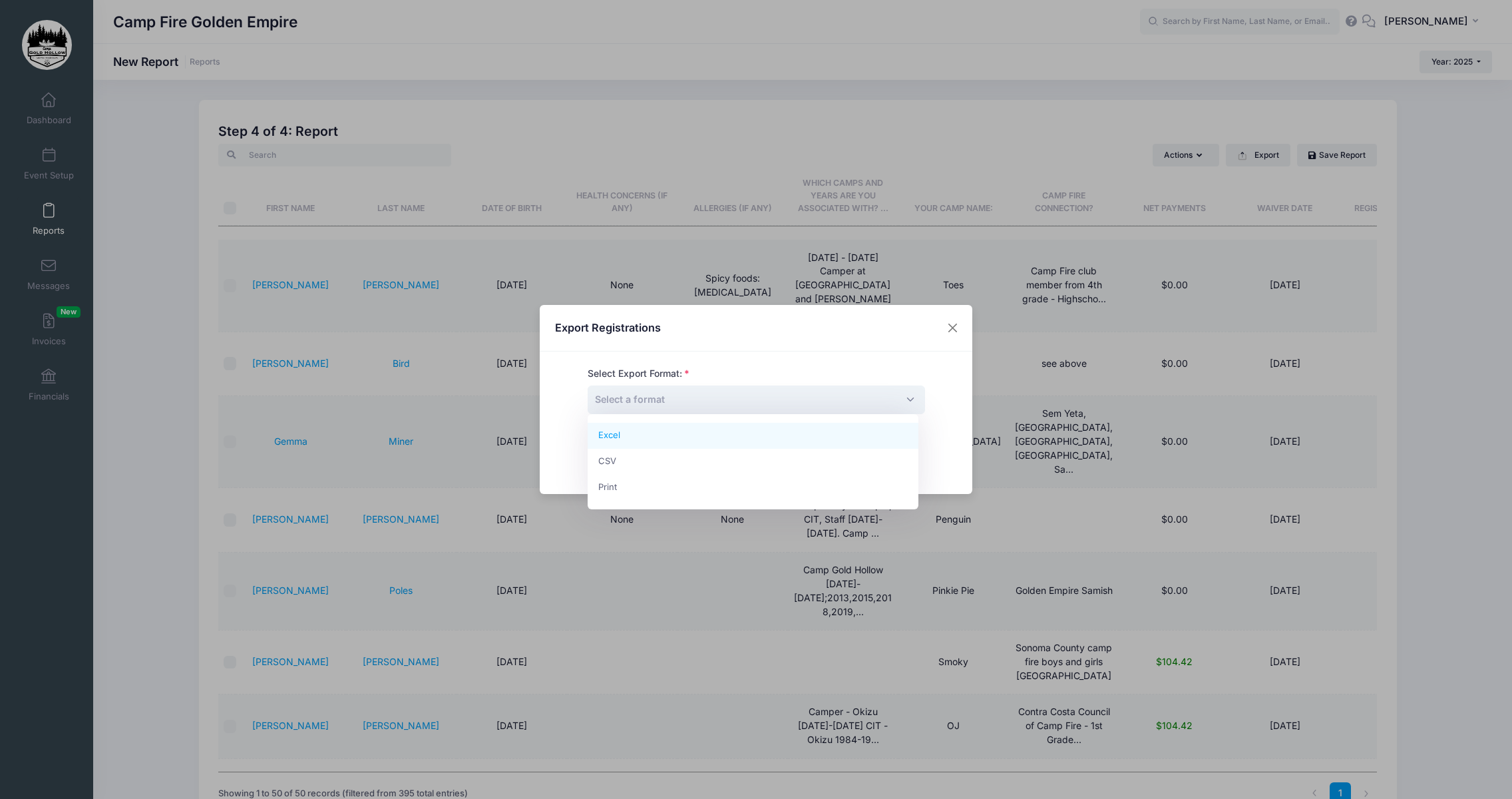
select select "excel"
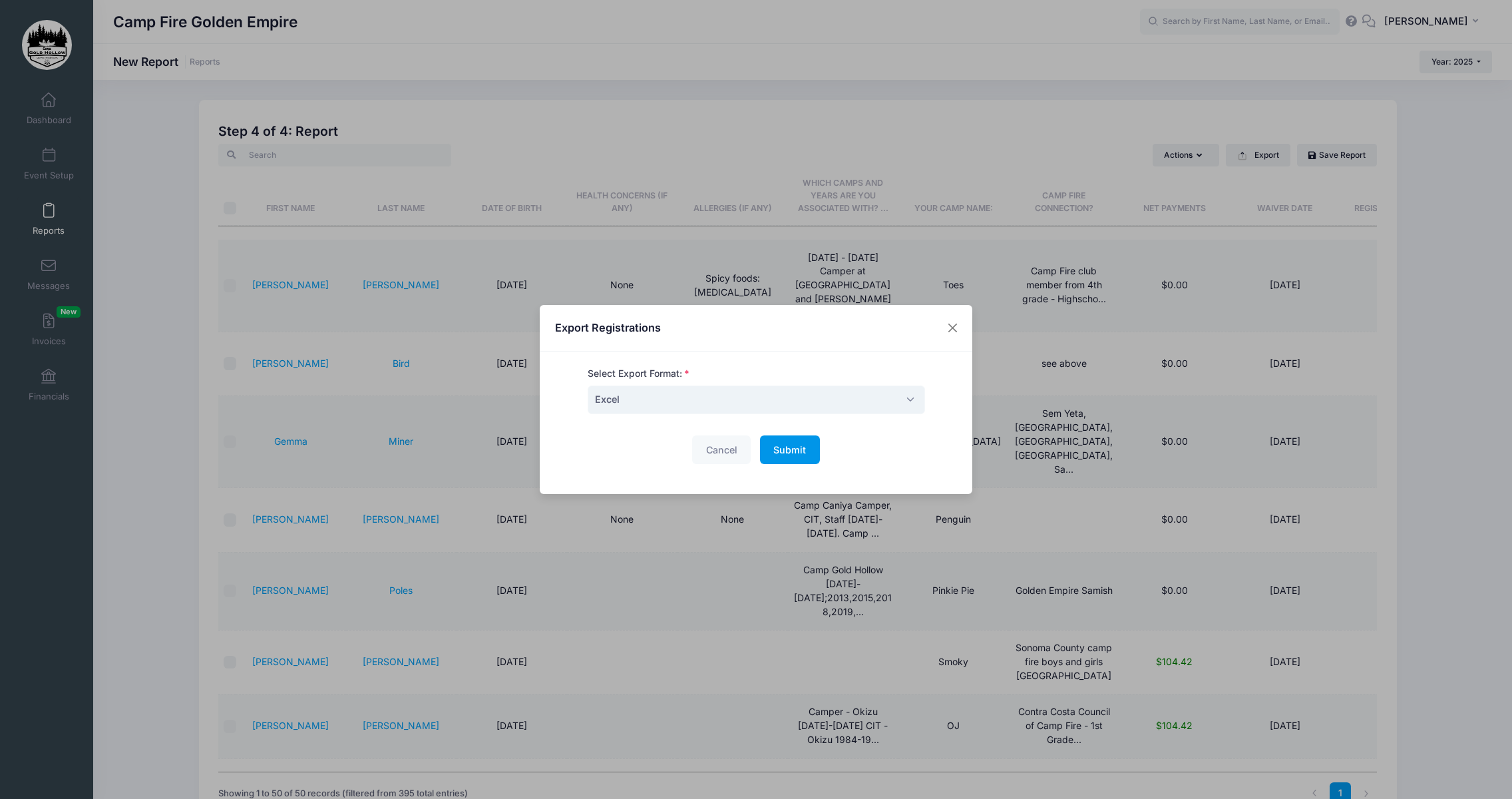
click at [783, 453] on span "Submit" at bounding box center [790, 450] width 32 height 12
